Goal: Transaction & Acquisition: Purchase product/service

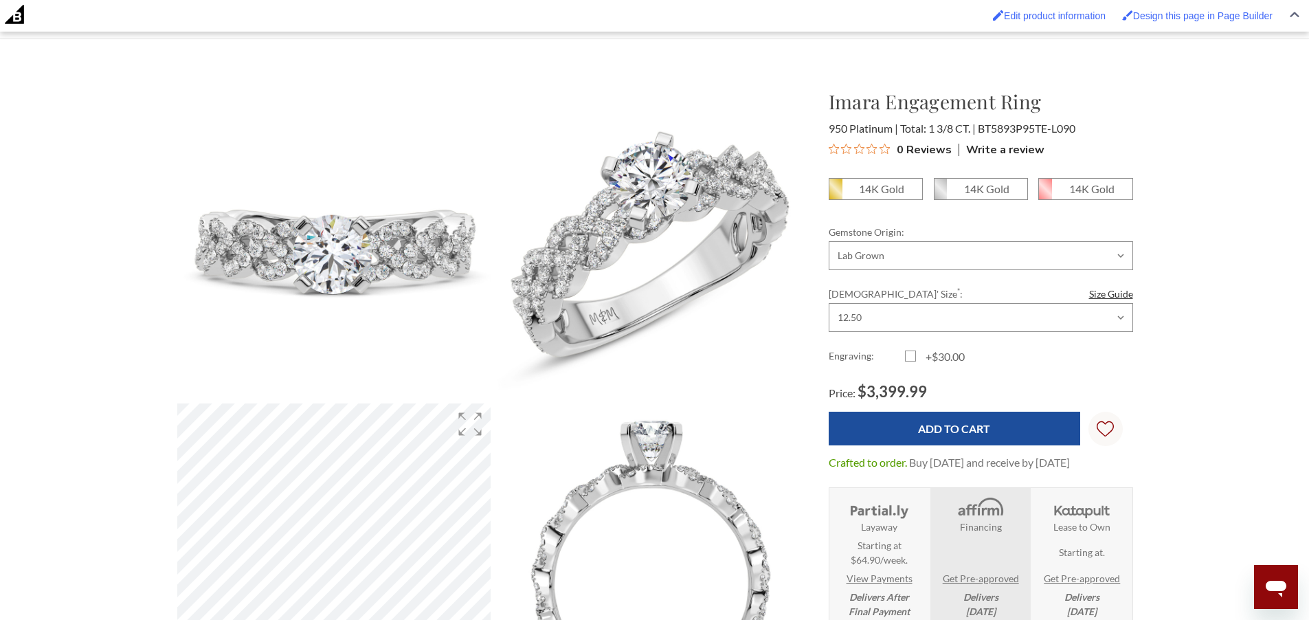
scroll to position [165, 0]
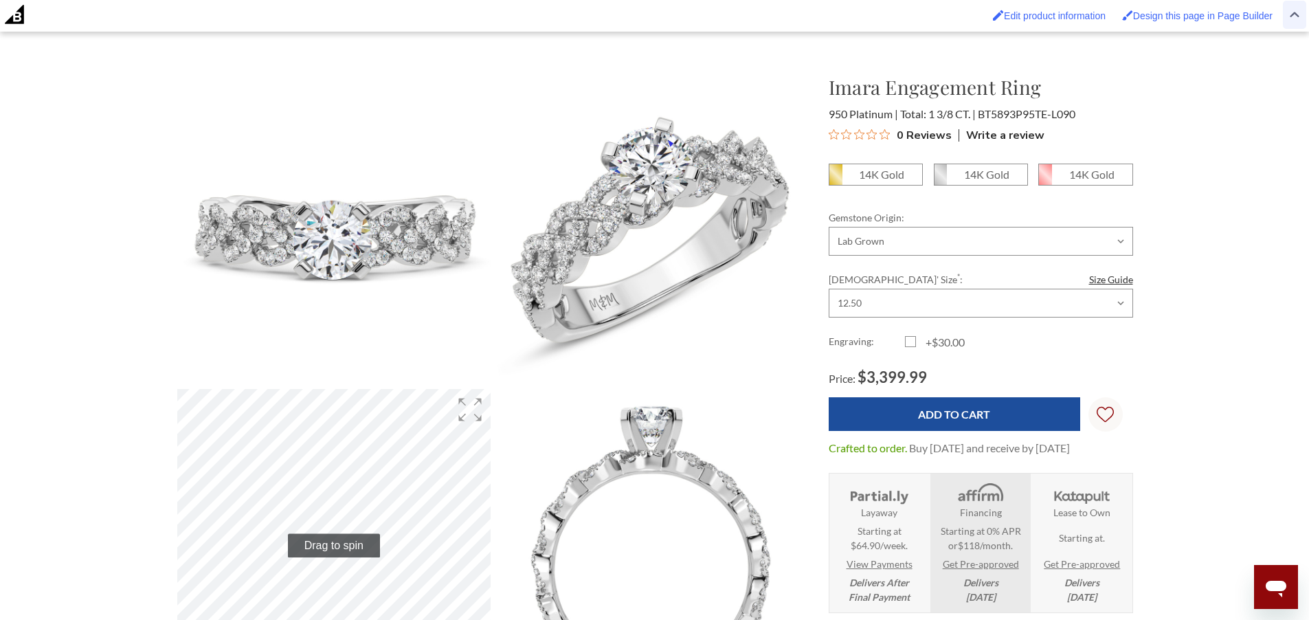
click at [1296, 16] on img at bounding box center [1294, 15] width 10 height 6
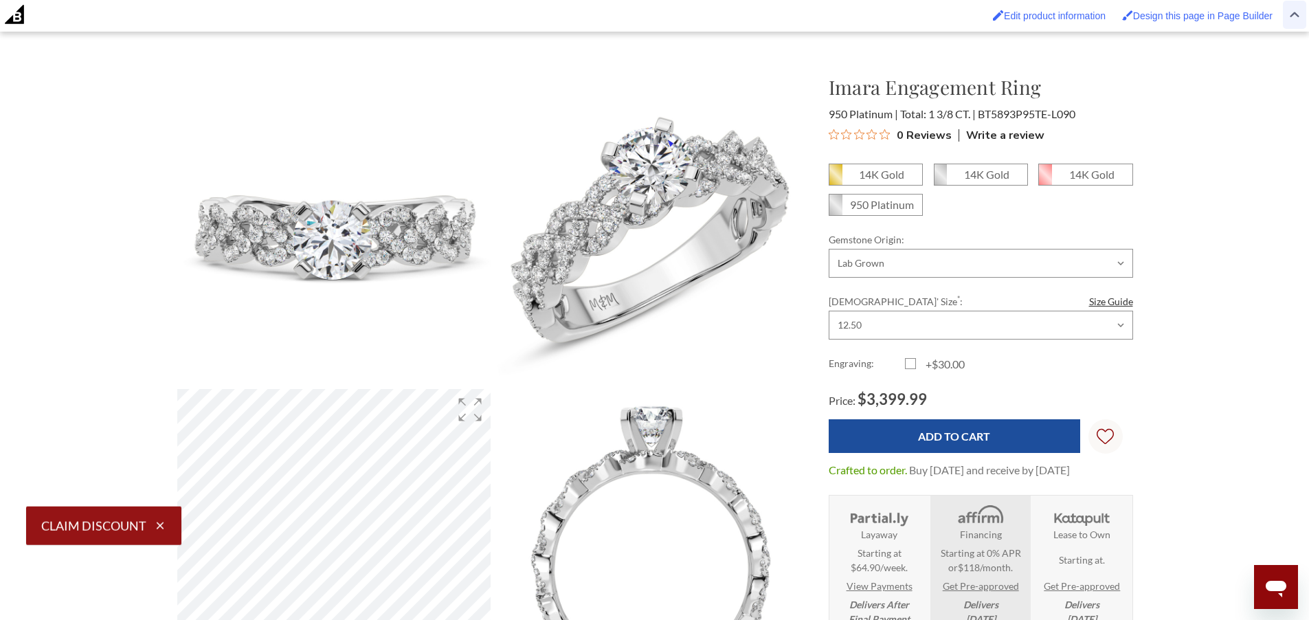
click at [1286, 17] on span at bounding box center [1293, 15] width 23 height 28
